Goal: Information Seeking & Learning: Learn about a topic

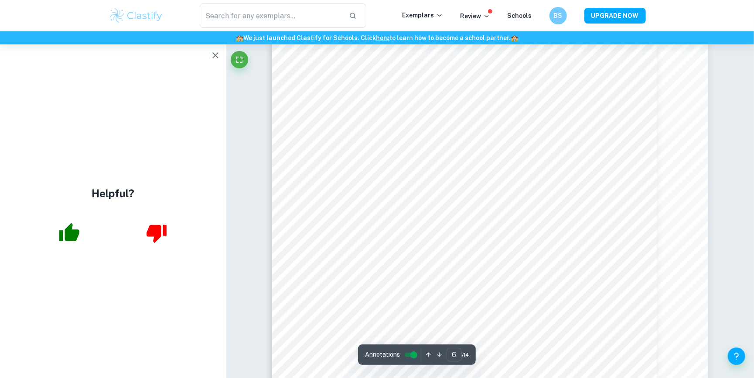
scroll to position [3393, 0]
click at [211, 52] on icon "button" at bounding box center [215, 55] width 10 height 10
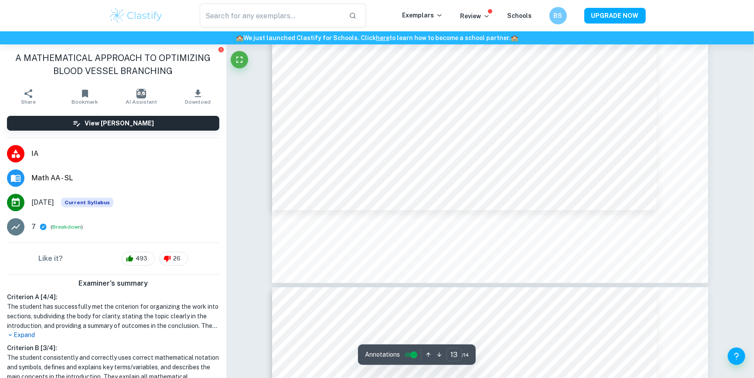
scroll to position [8032, 0]
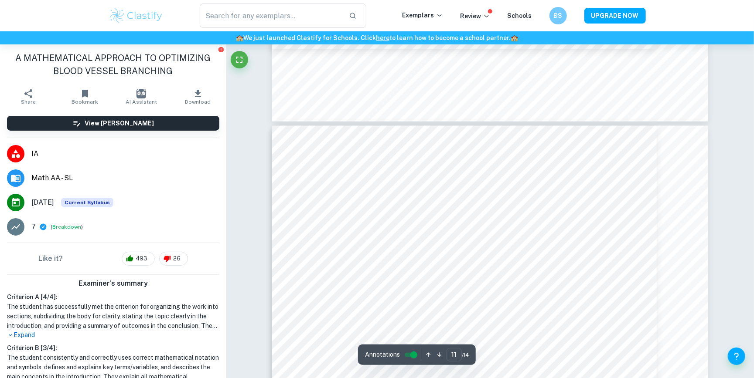
type input "10"
